Goal: Communication & Community: Answer question/provide support

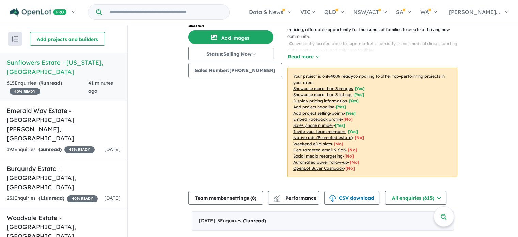
scroll to position [204, 0]
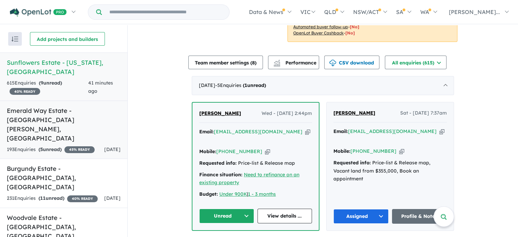
click at [56, 107] on h5 "[GEOGRAPHIC_DATA] - [GEOGRAPHIC_DATA][PERSON_NAME][GEOGRAPHIC_DATA]" at bounding box center [64, 124] width 114 height 37
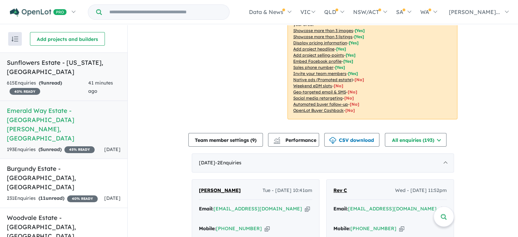
click at [76, 68] on link "Sunflowers Estate - [US_STATE] , [GEOGRAPHIC_DATA] 615 Enquir ies ( 9 unread) 4…" at bounding box center [63, 76] width 127 height 48
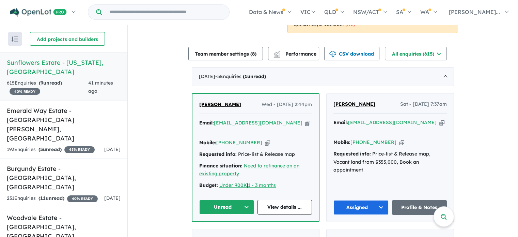
scroll to position [295, 0]
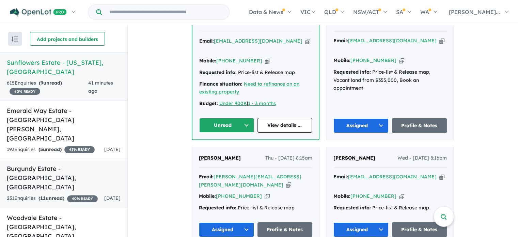
click at [67, 194] on div "231 Enquir ies ( 11 unread) 40 % READY" at bounding box center [52, 198] width 91 height 8
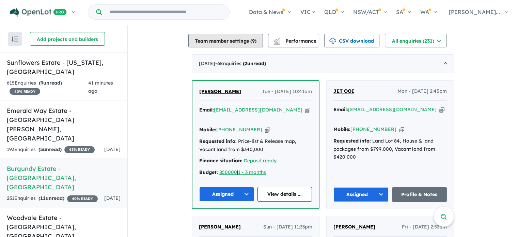
scroll to position [227, 0]
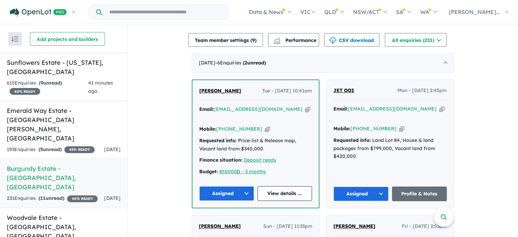
click at [223, 88] on span "[PERSON_NAME]" at bounding box center [220, 91] width 42 height 6
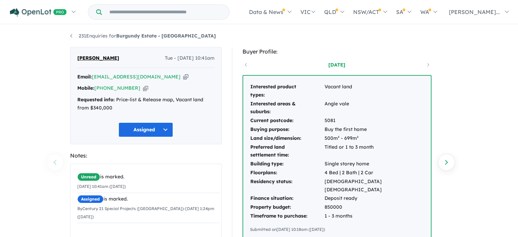
click at [143, 89] on icon "button" at bounding box center [145, 88] width 5 height 7
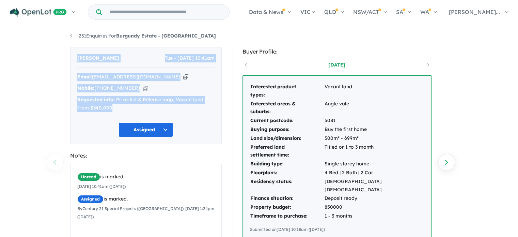
drag, startPoint x: 76, startPoint y: 54, endPoint x: 117, endPoint y: 108, distance: 68.6
click at [117, 108] on div "[PERSON_NAME] Tue - [DATE] 10:41am Email: [EMAIL_ADDRESS][DOMAIN_NAME] Copied! …" at bounding box center [146, 95] width 152 height 97
copy div "[PERSON_NAME] Tue - [DATE] 10:41am Email: [EMAIL_ADDRESS][DOMAIN_NAME] Copied! …"
drag, startPoint x: 252, startPoint y: 81, endPoint x: 350, endPoint y: 222, distance: 171.6
click at [350, 222] on div "Interested product types: Vacant land Interested areas & suburbs: Angle vale Cu…" at bounding box center [337, 158] width 188 height 164
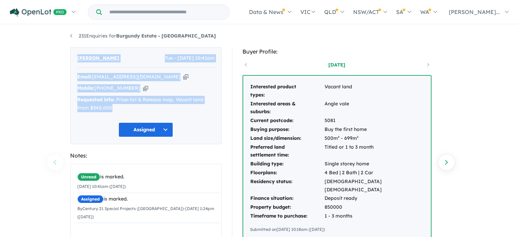
copy div "Interested product types: Vacant land Interested areas & suburbs: Angle vale Cu…"
